Goal: Transaction & Acquisition: Purchase product/service

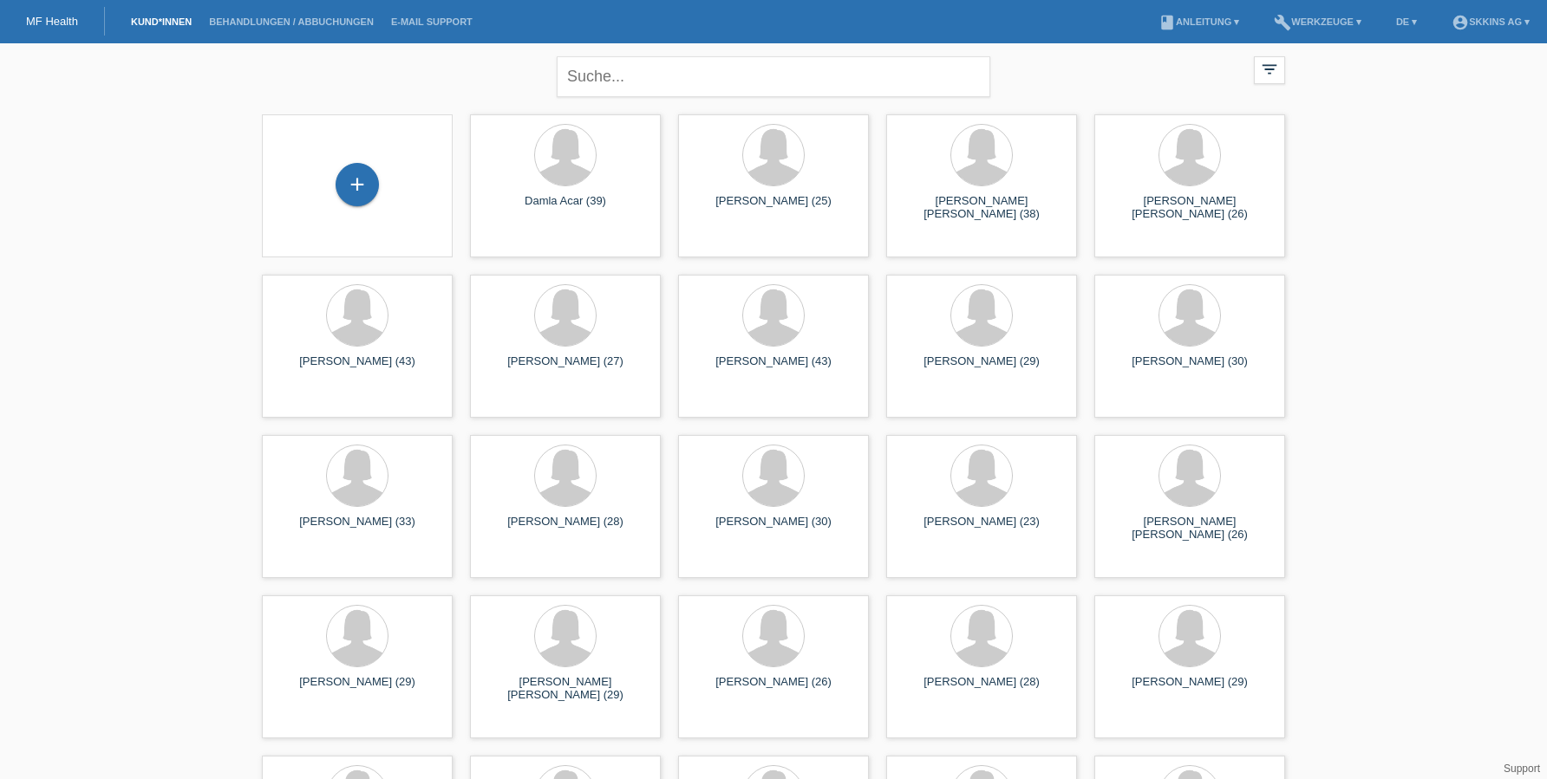
click at [588, 105] on div "close" at bounding box center [773, 74] width 433 height 62
click at [584, 49] on div "close" at bounding box center [773, 74] width 433 height 62
click at [605, 75] on input "text" at bounding box center [773, 76] width 433 height 41
type input "zinara"
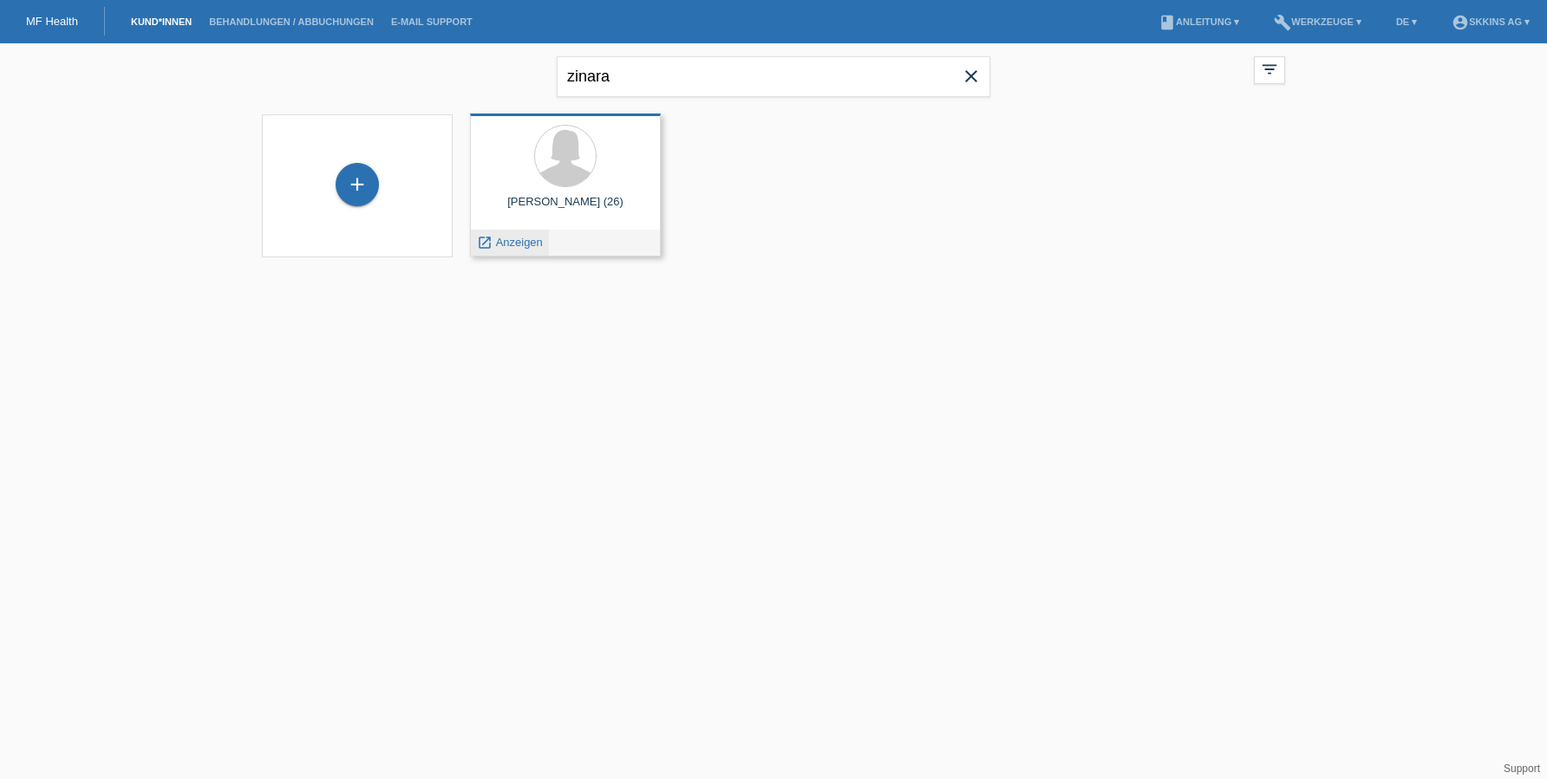
click at [523, 239] on span "Anzeigen" at bounding box center [519, 242] width 47 height 13
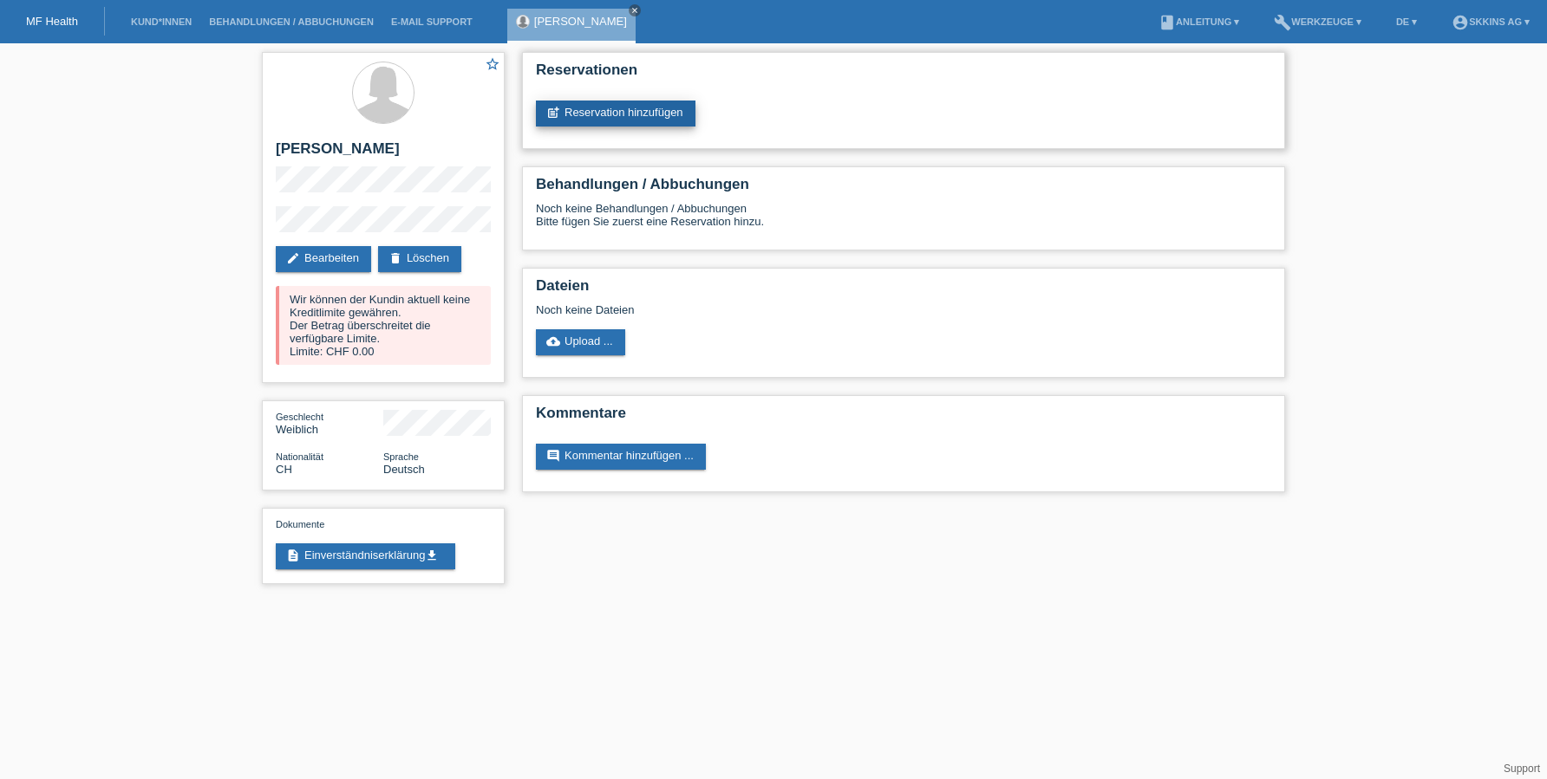
click at [595, 115] on link "post_add Reservation hinzufügen" at bounding box center [616, 114] width 160 height 26
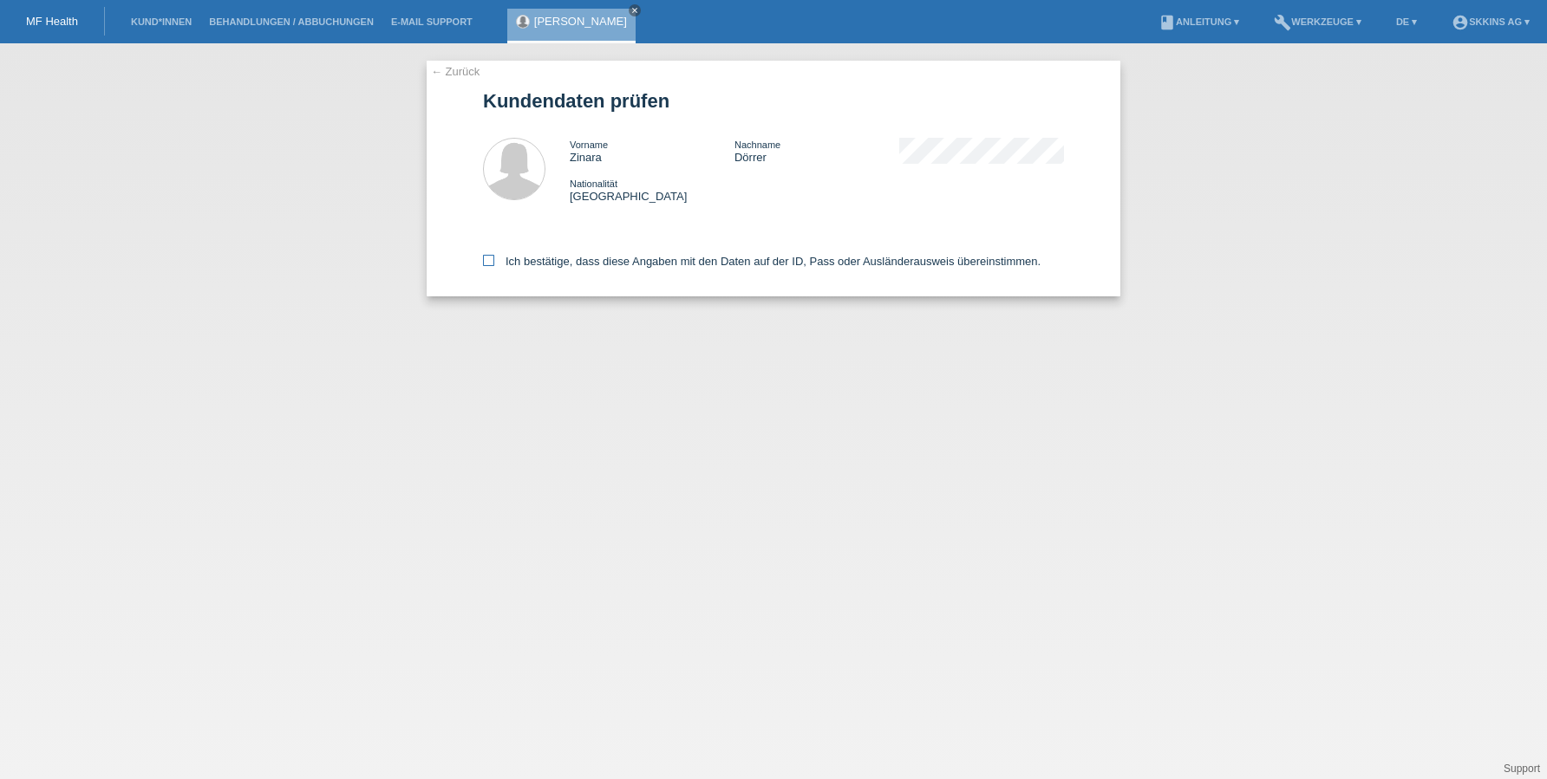
click at [493, 263] on icon at bounding box center [488, 260] width 11 height 11
click at [493, 263] on input "Ich bestätige, dass diese Angaben mit den Daten auf der ID, Pass oder Ausländer…" at bounding box center [488, 260] width 11 height 11
checkbox input "true"
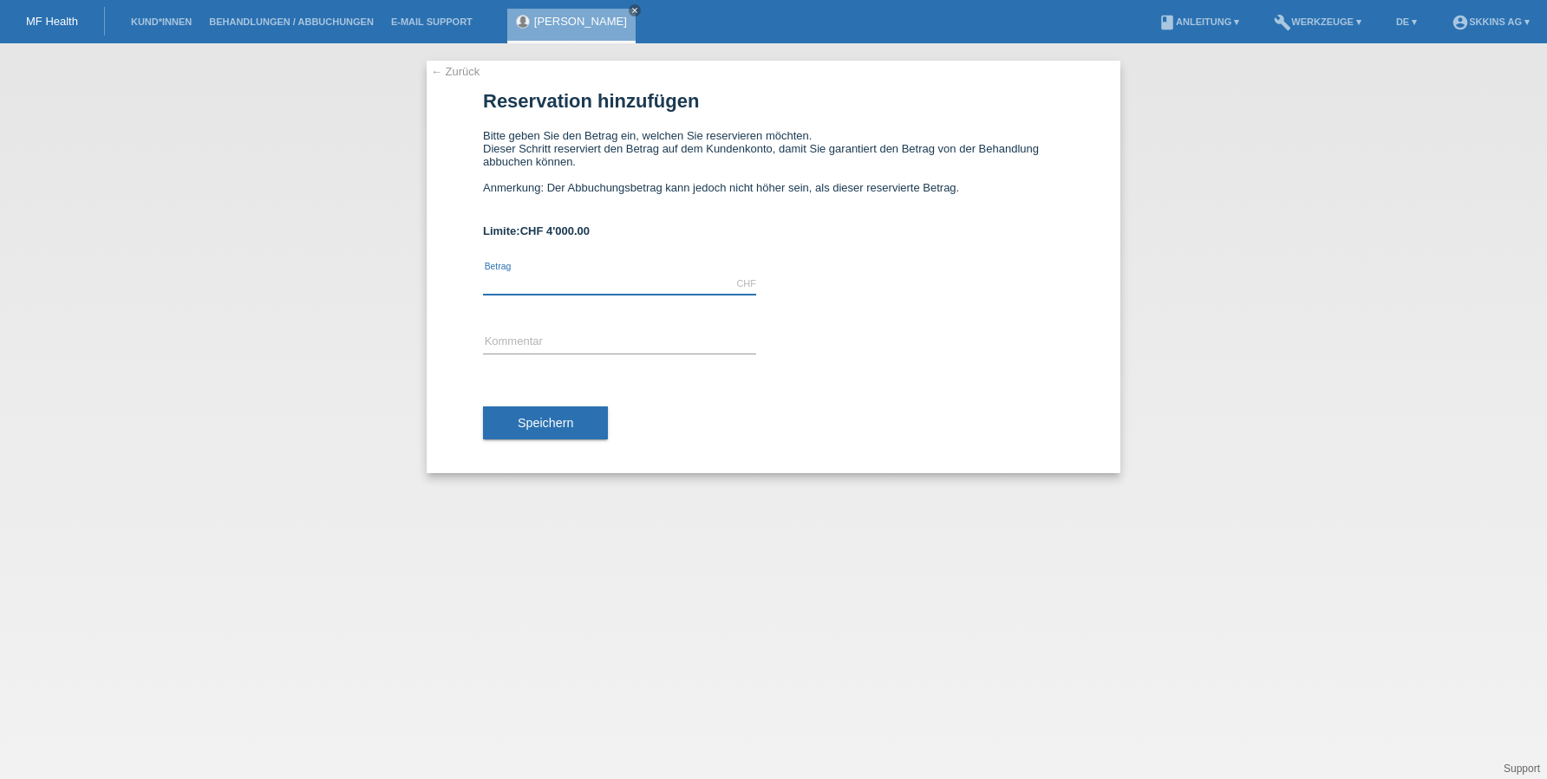
click at [514, 282] on input "text" at bounding box center [619, 284] width 273 height 22
type input "4000.00"
click at [525, 427] on span "Speichern" at bounding box center [545, 423] width 55 height 14
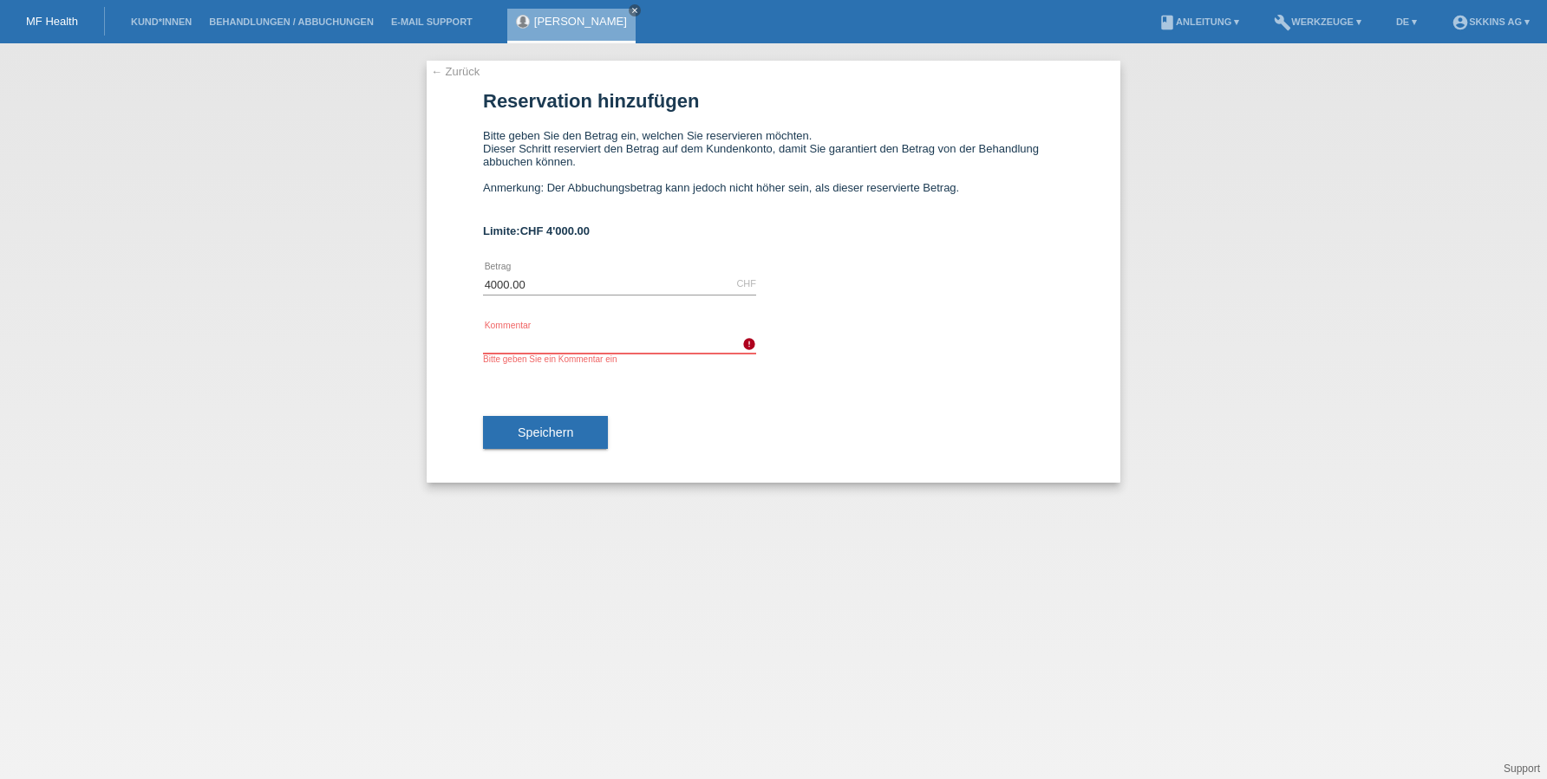
click at [511, 344] on input "text" at bounding box center [619, 343] width 273 height 22
type input "Behandlungen"
click at [520, 435] on span "Speichern" at bounding box center [545, 433] width 55 height 14
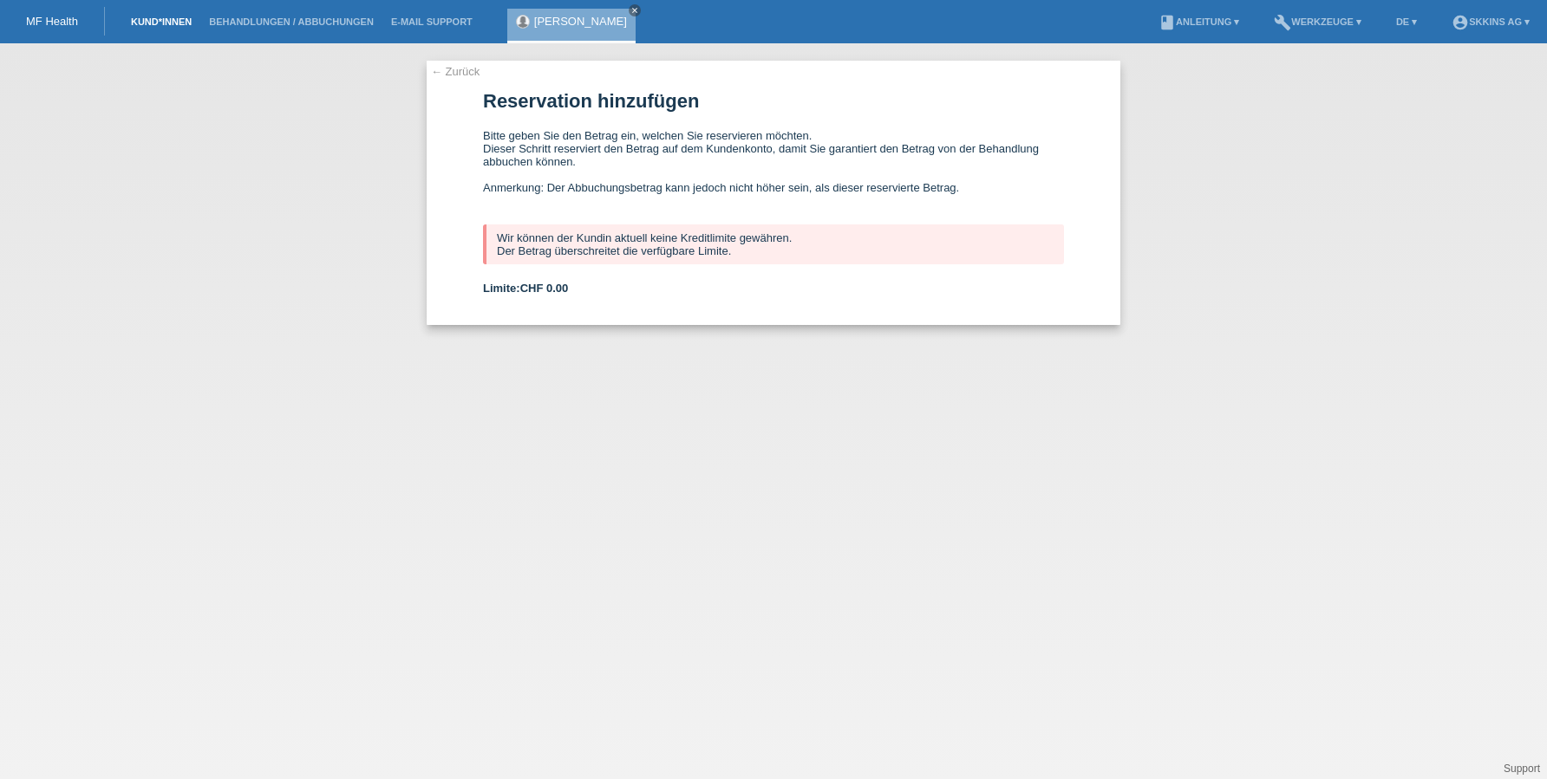
click at [147, 26] on link "Kund*innen" at bounding box center [161, 21] width 78 height 10
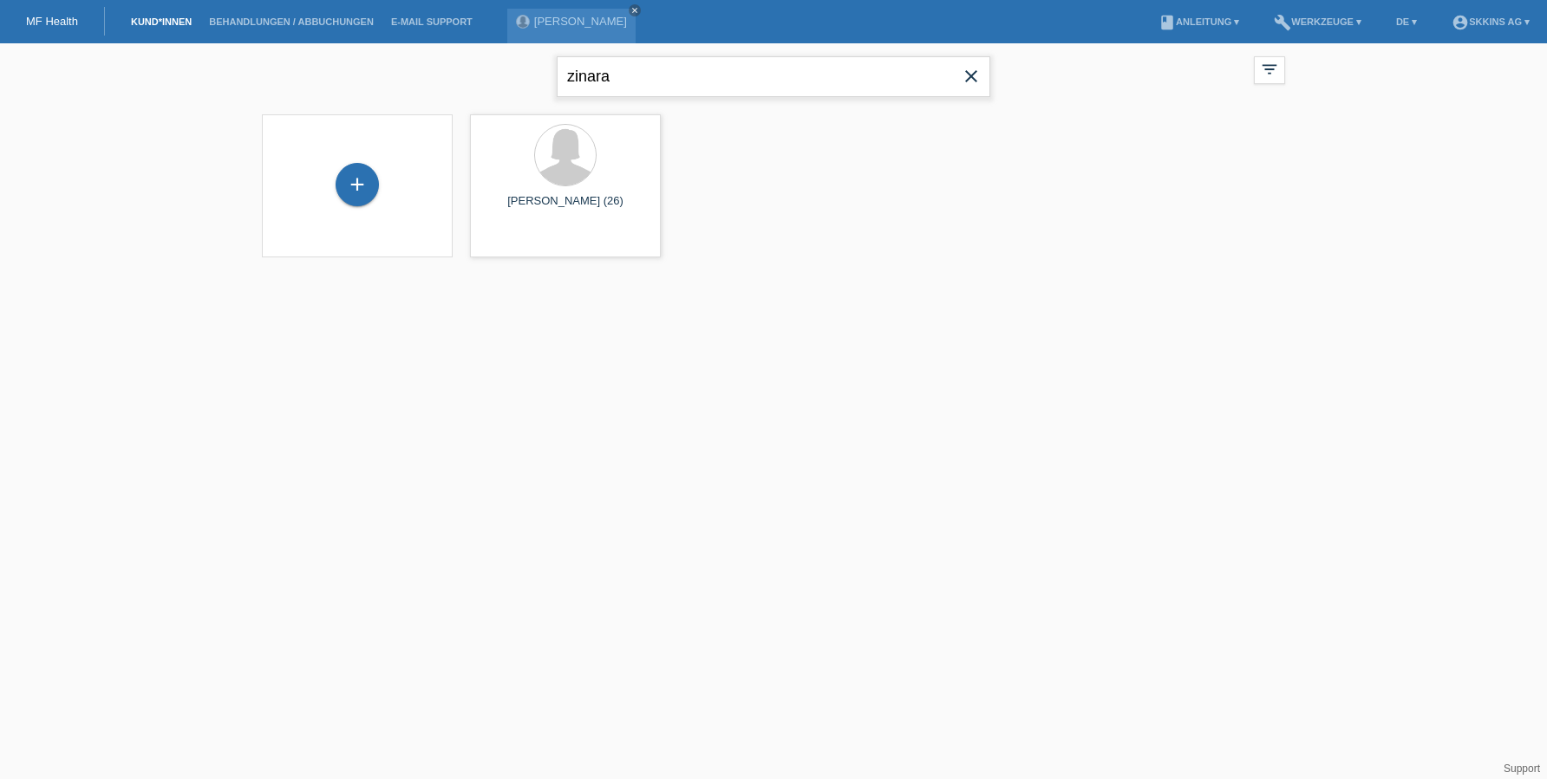
click at [626, 76] on input "zinara" at bounding box center [773, 76] width 433 height 41
type input "rochelle"
click at [523, 246] on span "Anzeigen" at bounding box center [519, 242] width 47 height 13
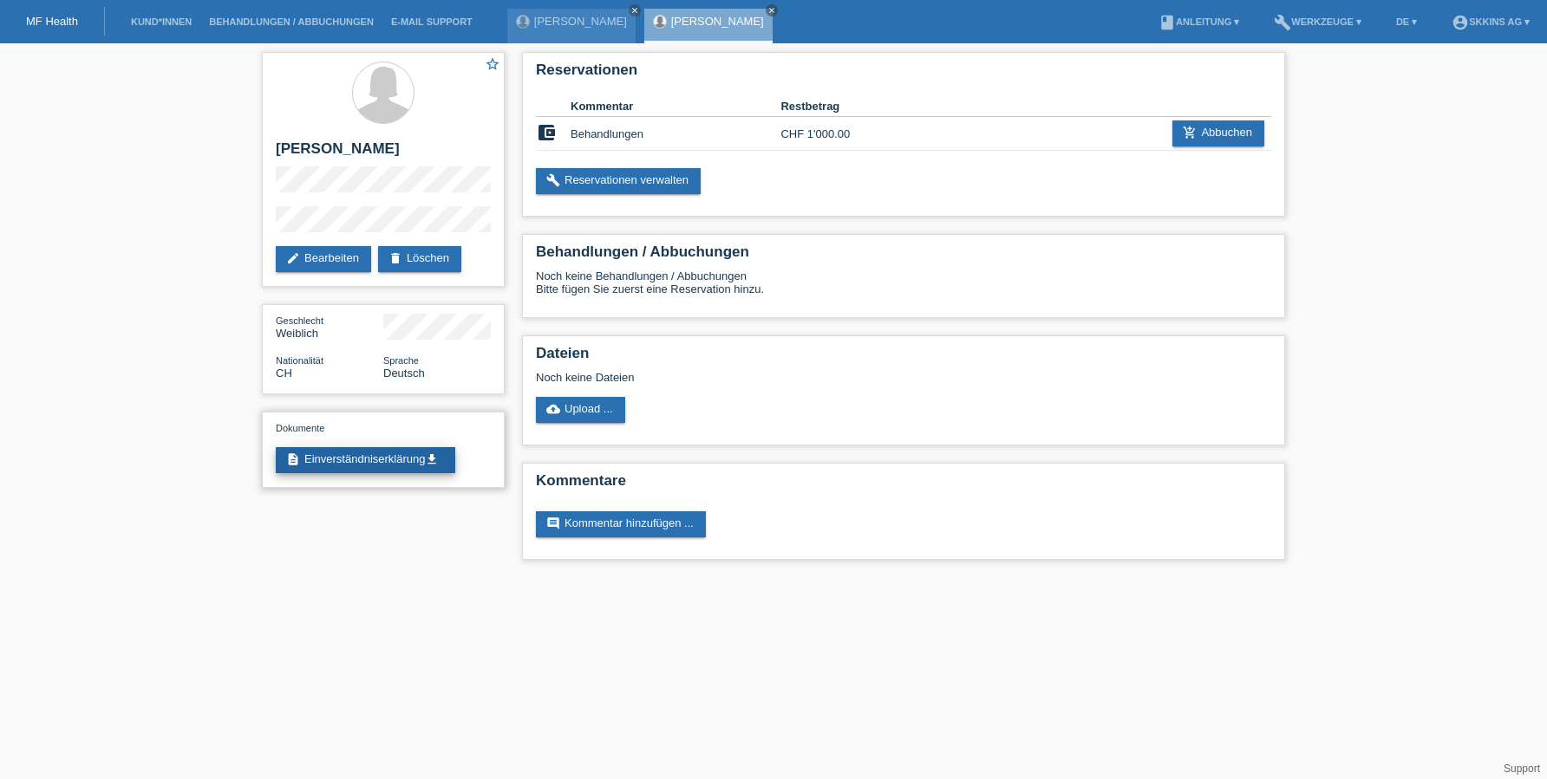
click at [404, 461] on link "description Einverständniserklärung get_app" at bounding box center [365, 460] width 179 height 26
click at [1196, 128] on link "add_shopping_cart Abbuchen" at bounding box center [1218, 134] width 92 height 26
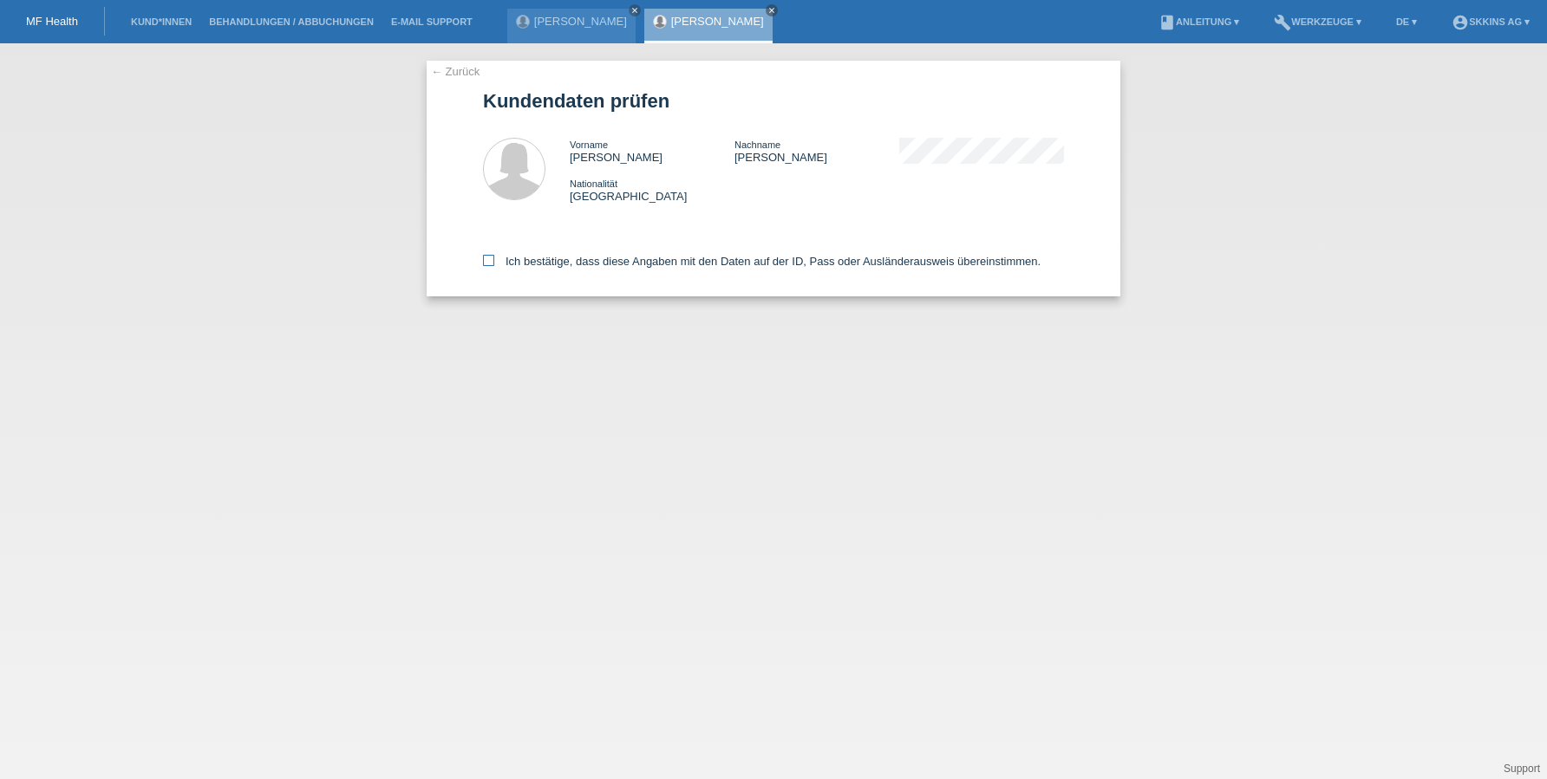
click at [489, 259] on icon at bounding box center [488, 260] width 11 height 11
click at [489, 259] on input "Ich bestätige, dass diese Angaben mit den Daten auf der ID, Pass oder Ausländer…" at bounding box center [488, 260] width 11 height 11
checkbox input "true"
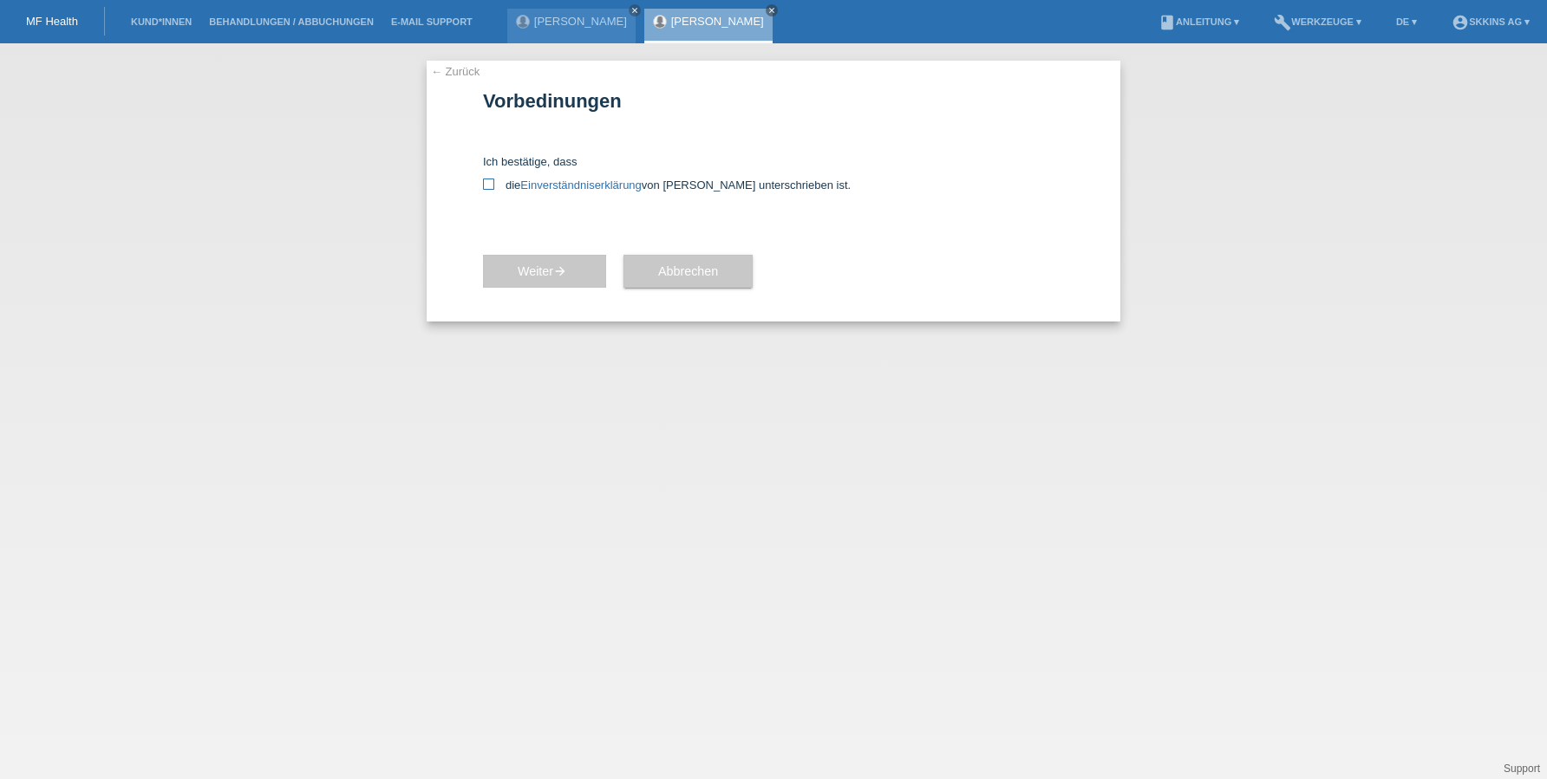
click at [491, 186] on icon at bounding box center [488, 184] width 11 height 11
click at [491, 186] on input "die Einverständniserklärung von der Kundin unterschrieben ist." at bounding box center [488, 184] width 11 height 11
checkbox input "true"
click at [538, 266] on span "Weiter arrow_forward" at bounding box center [545, 271] width 54 height 14
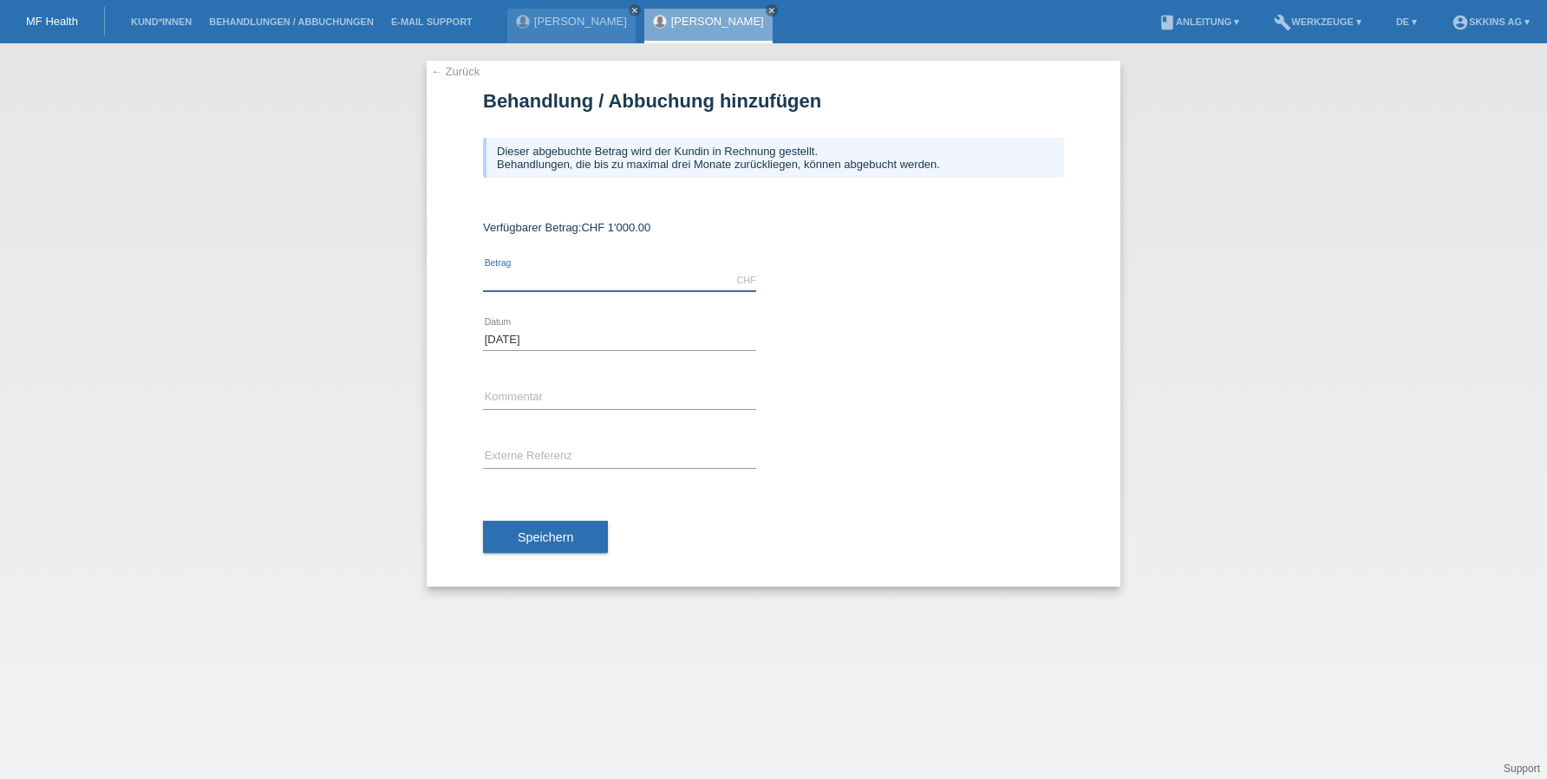
click at [508, 270] on input "text" at bounding box center [619, 281] width 273 height 22
type input "450.00"
click at [520, 401] on input "text" at bounding box center [619, 399] width 273 height 22
click at [531, 456] on input "text" at bounding box center [619, 457] width 273 height 22
click at [514, 392] on input "text" at bounding box center [619, 399] width 273 height 22
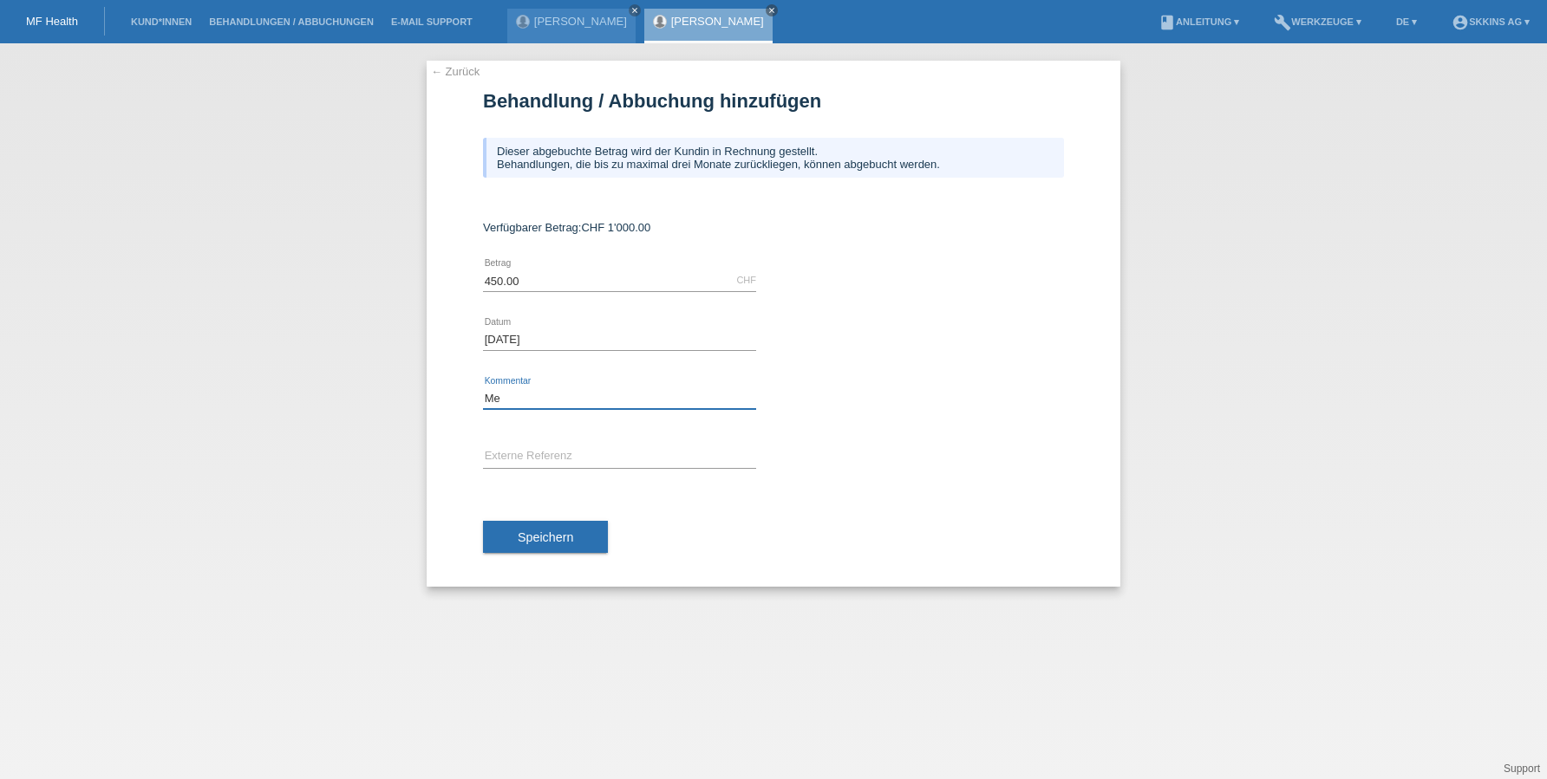
type input "M"
type input "polynucleotide"
click at [562, 540] on span "Speichern" at bounding box center [545, 538] width 55 height 14
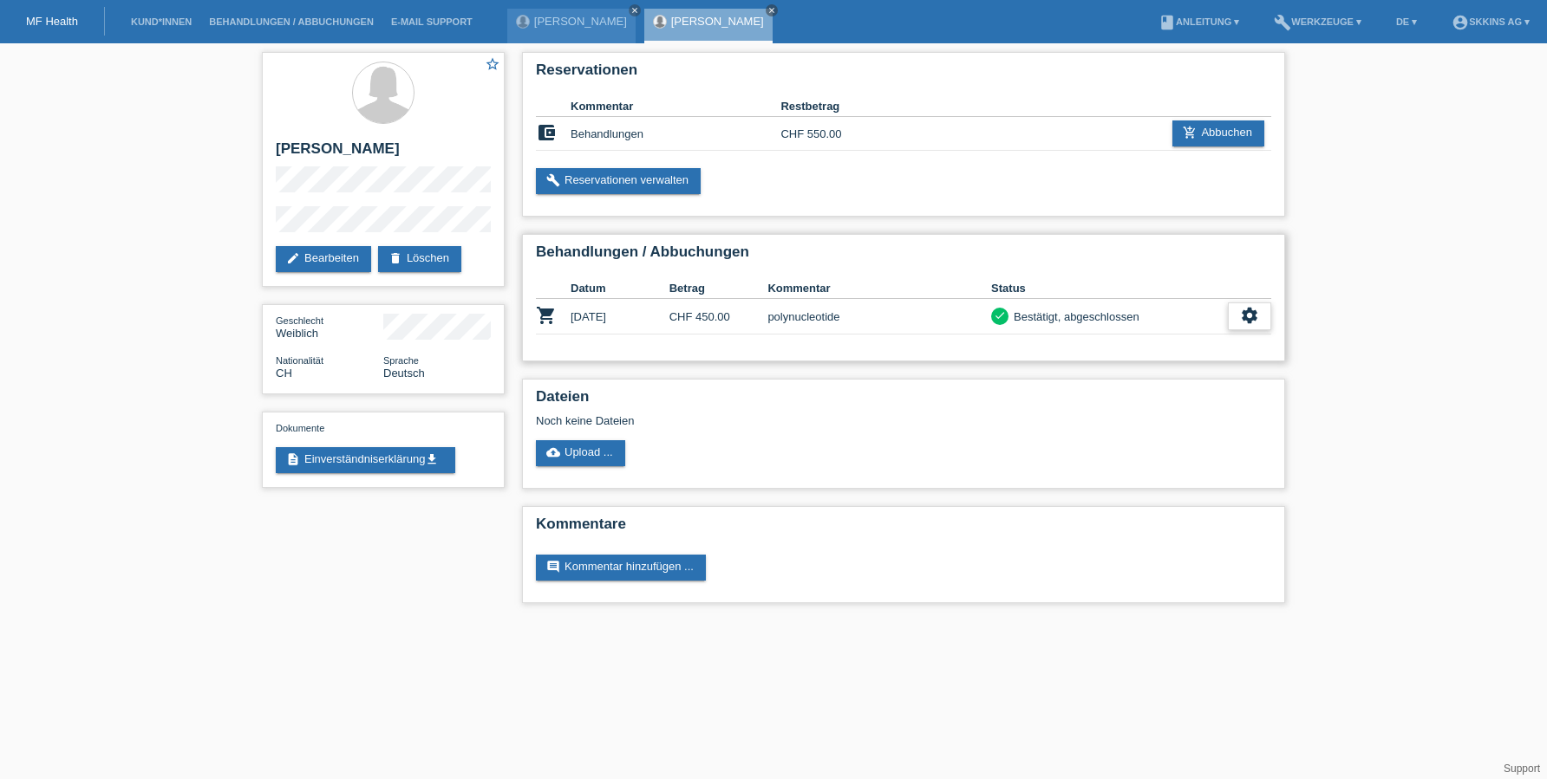
click at [1248, 313] on icon "settings" at bounding box center [1249, 315] width 19 height 19
click at [1215, 401] on span "Patientenabrechnung herunterladen" at bounding box center [1152, 397] width 185 height 21
